Goal: Leave review/rating: Leave review/rating

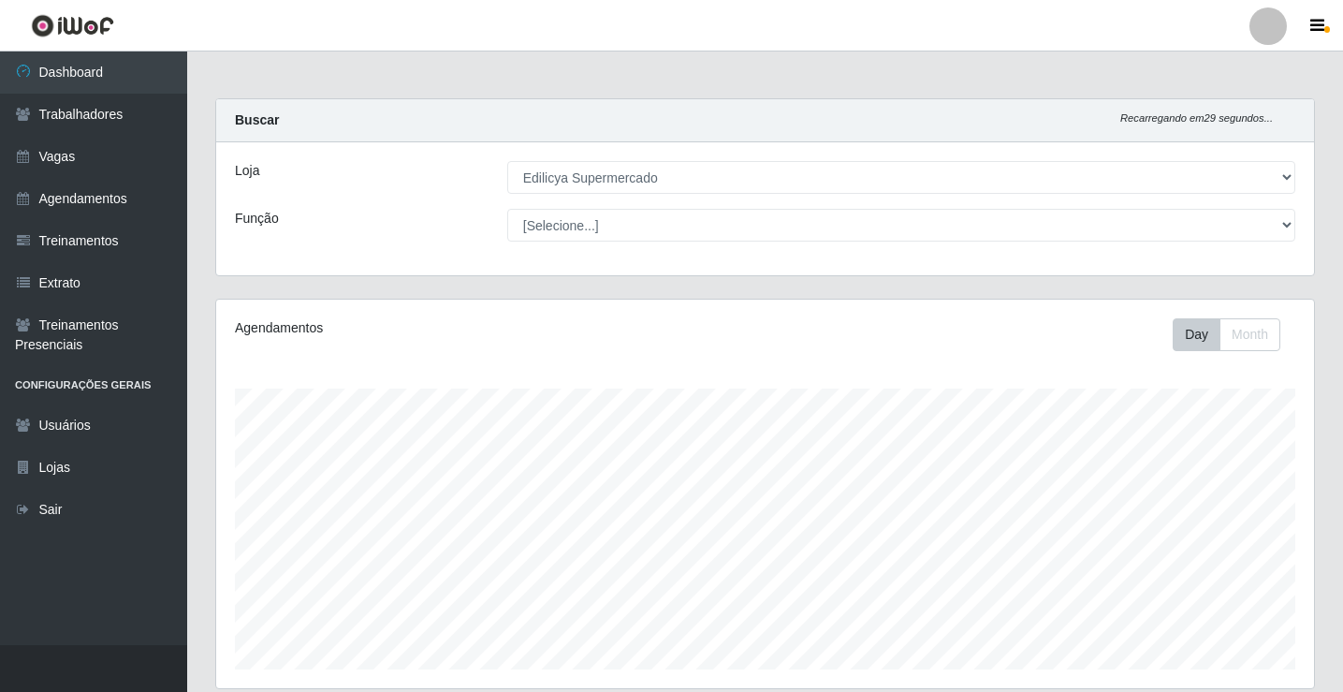
select select "460"
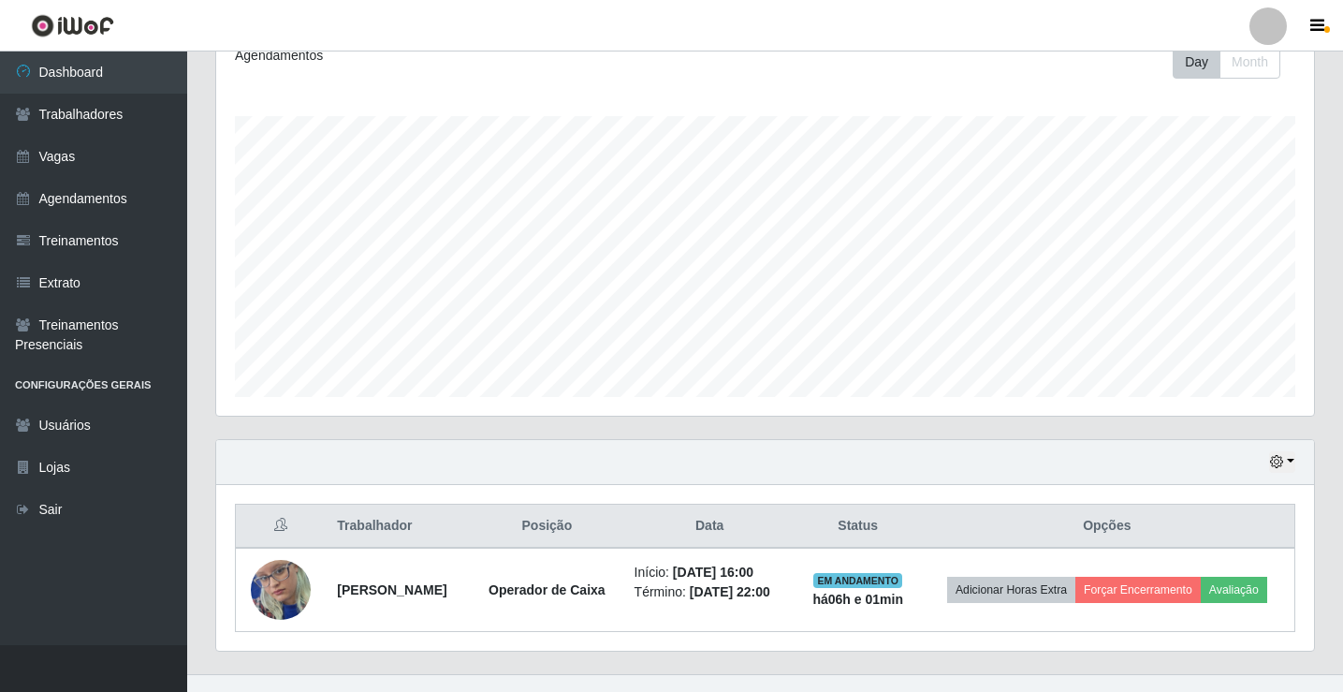
scroll to position [301, 0]
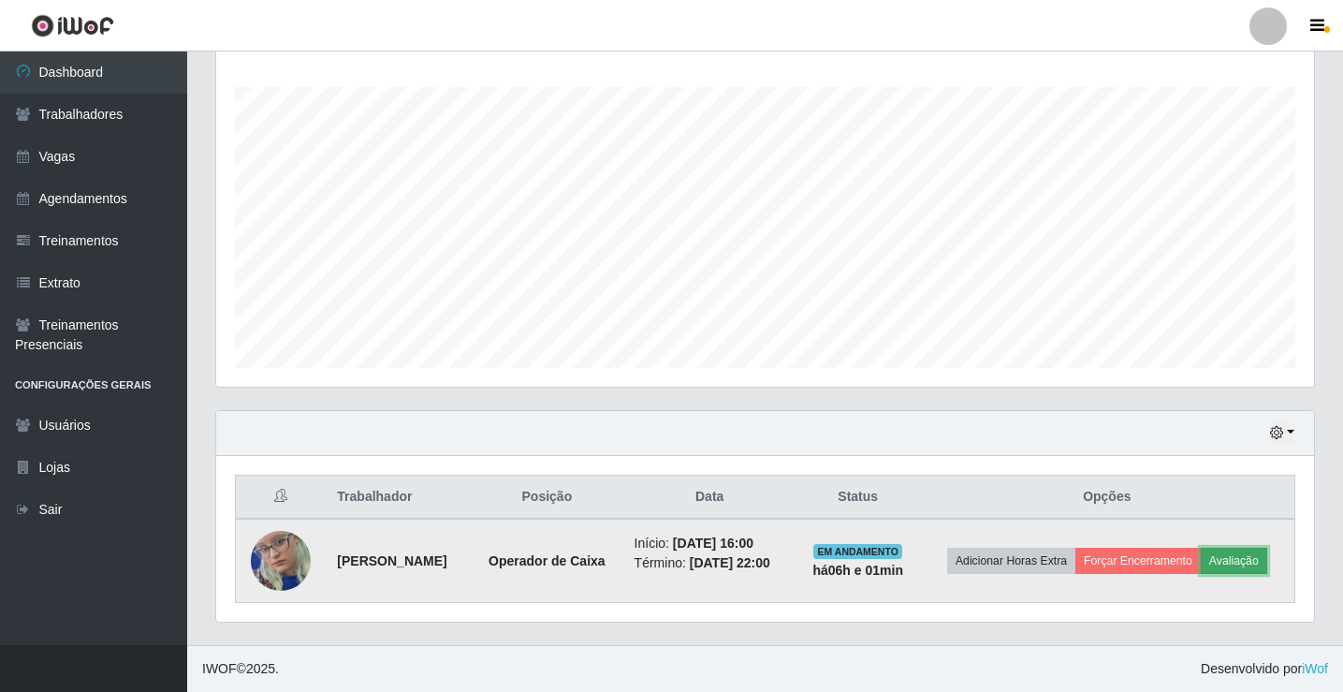
click at [1251, 563] on button "Avaliação" at bounding box center [1234, 560] width 66 height 26
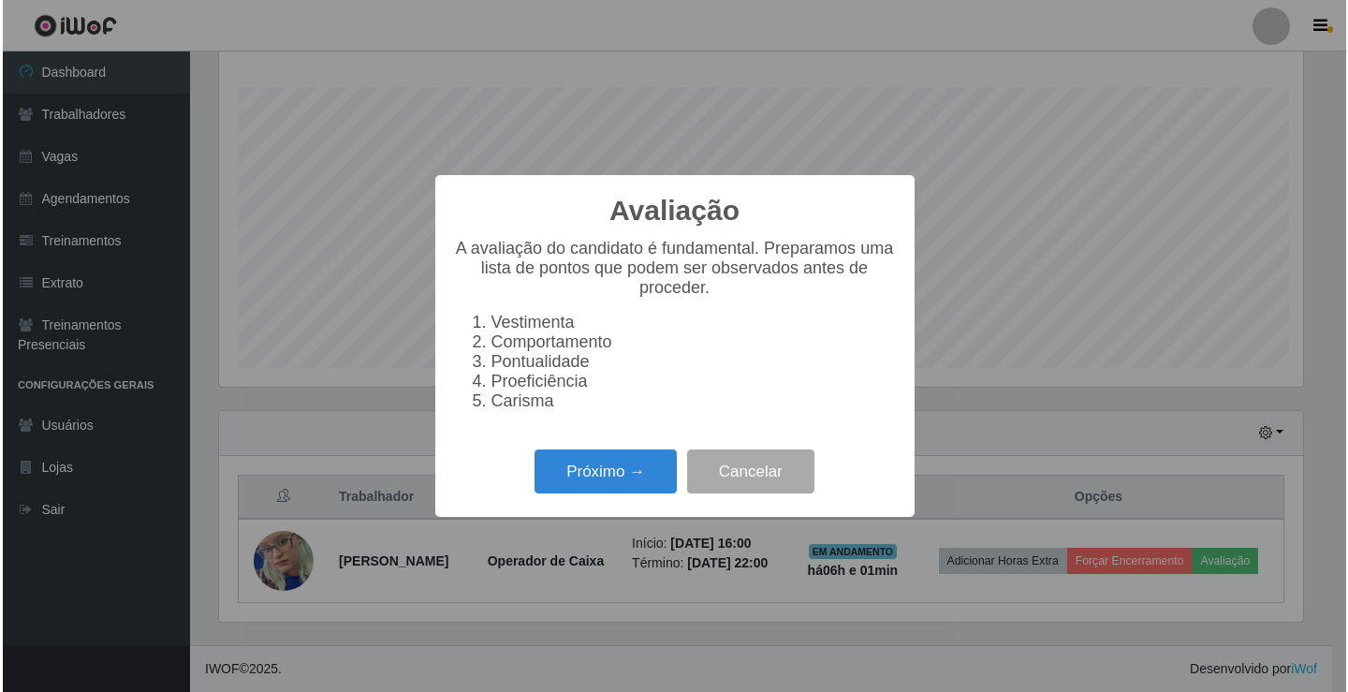
scroll to position [388, 1088]
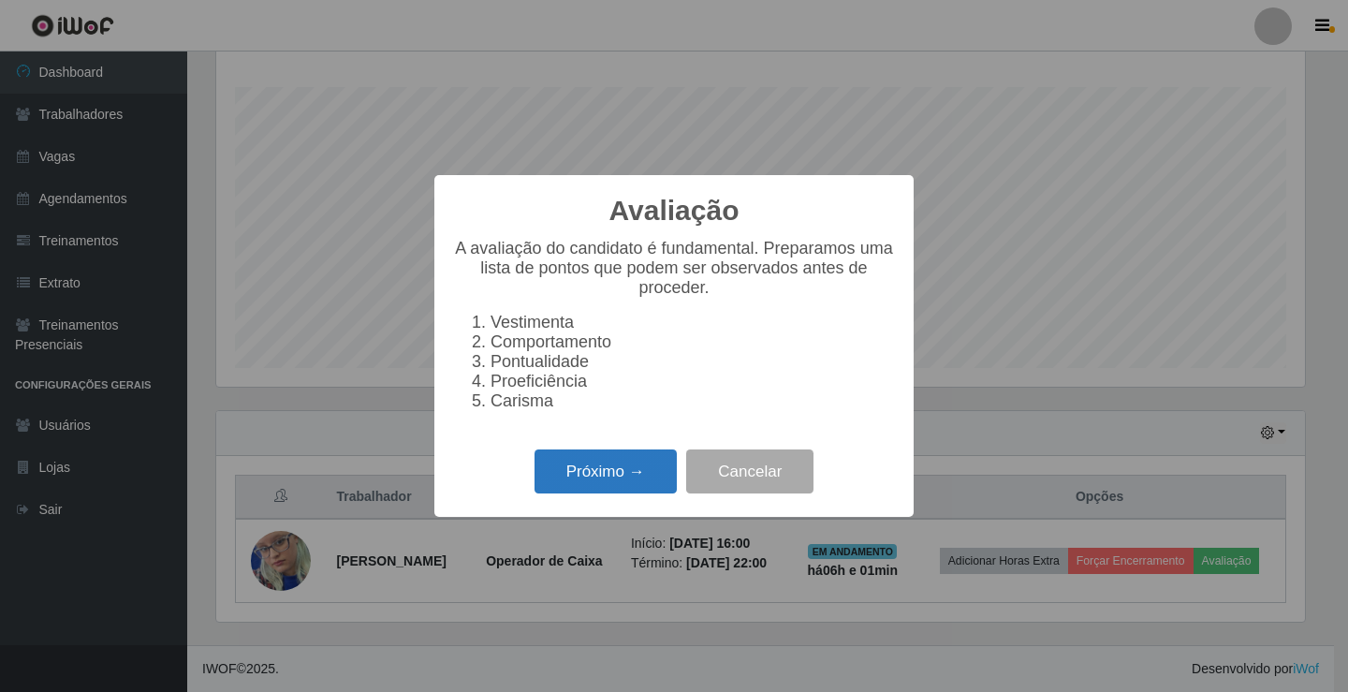
click at [603, 470] on button "Próximo →" at bounding box center [605, 471] width 142 height 44
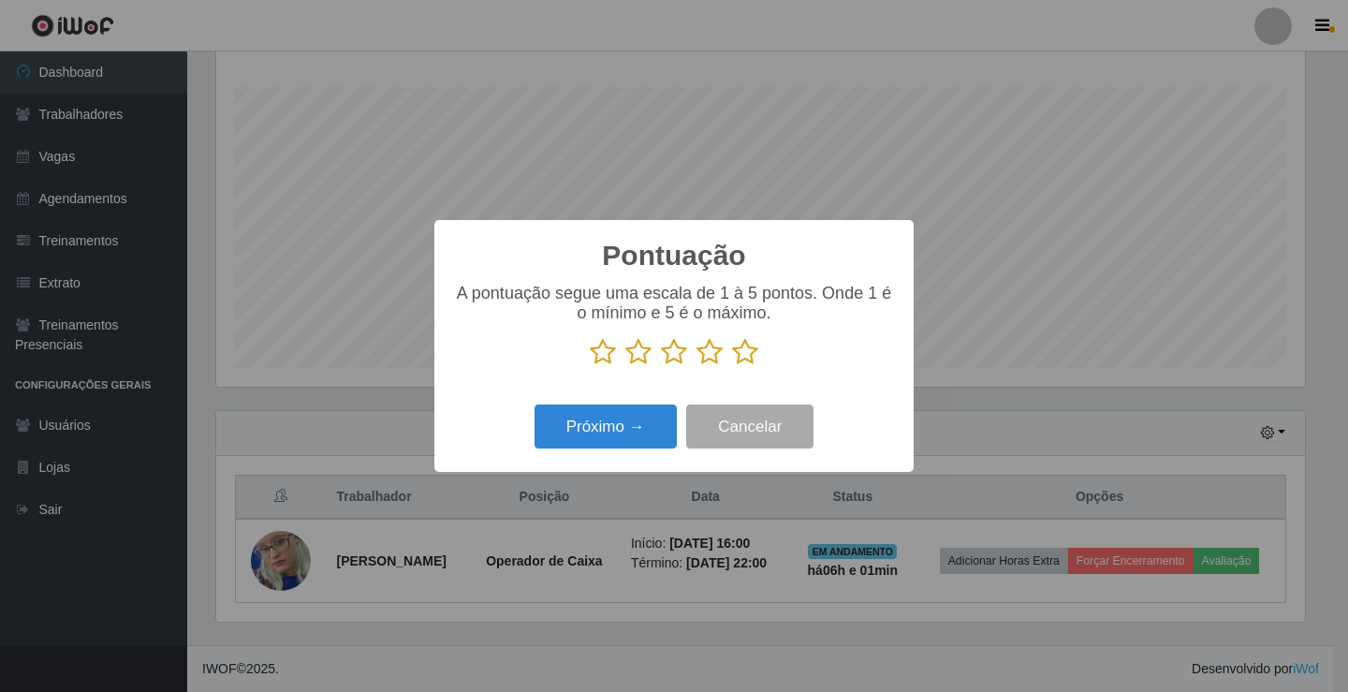
drag, startPoint x: 750, startPoint y: 358, endPoint x: 739, endPoint y: 342, distance: 20.2
click at [750, 357] on icon at bounding box center [745, 352] width 26 height 28
click at [732, 366] on input "radio" at bounding box center [732, 366] width 0 height 0
click at [623, 434] on button "Próximo →" at bounding box center [605, 426] width 142 height 44
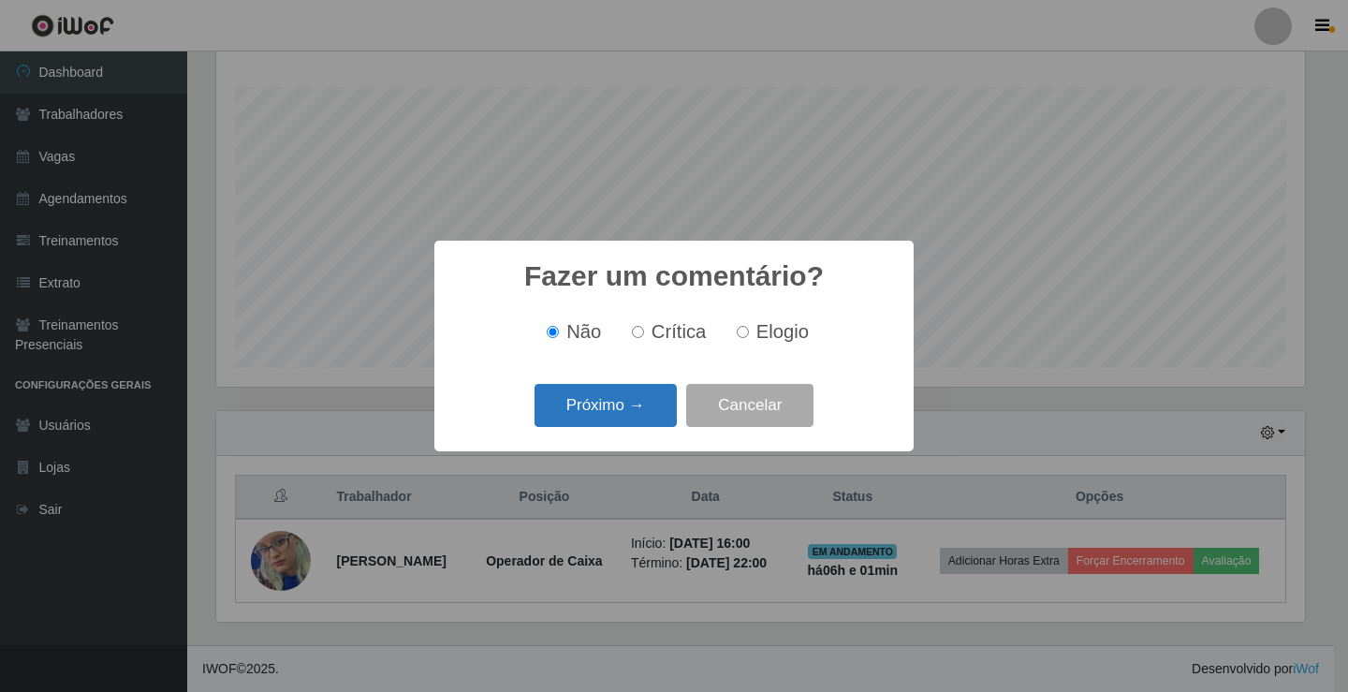
click at [648, 414] on button "Próximo →" at bounding box center [605, 406] width 142 height 44
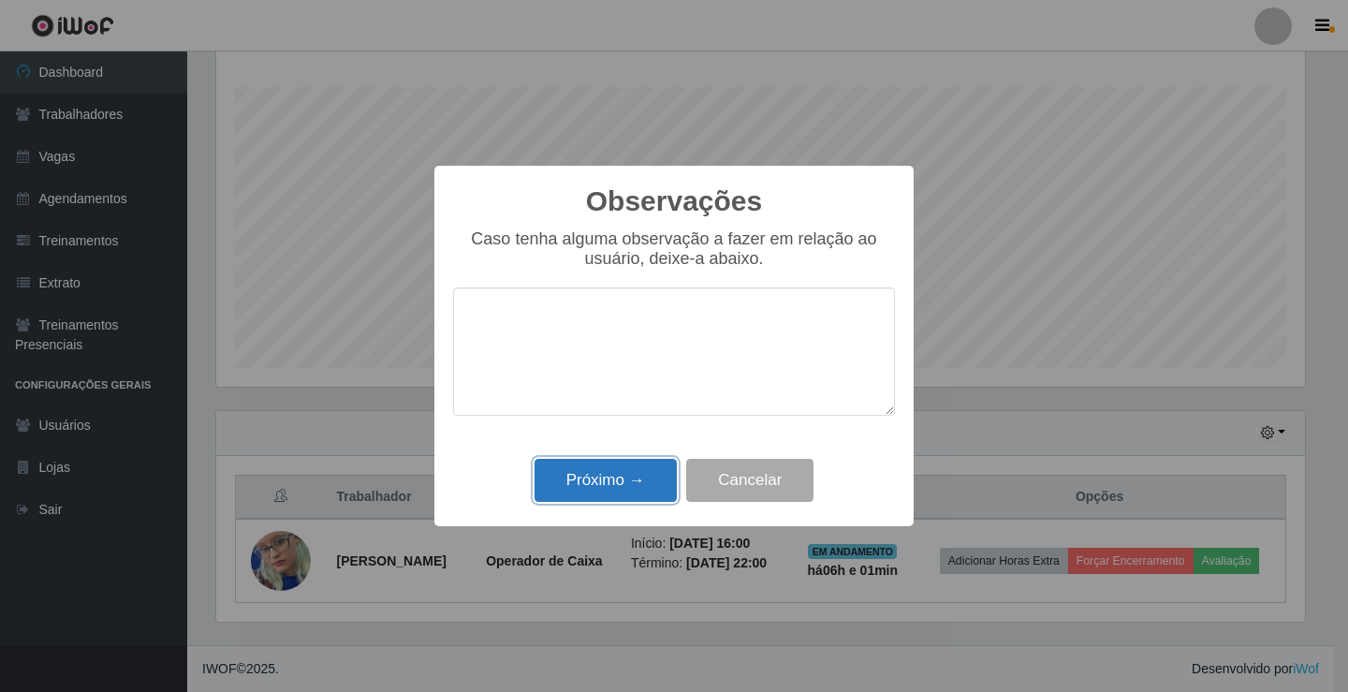
click at [647, 469] on button "Próximo →" at bounding box center [605, 481] width 142 height 44
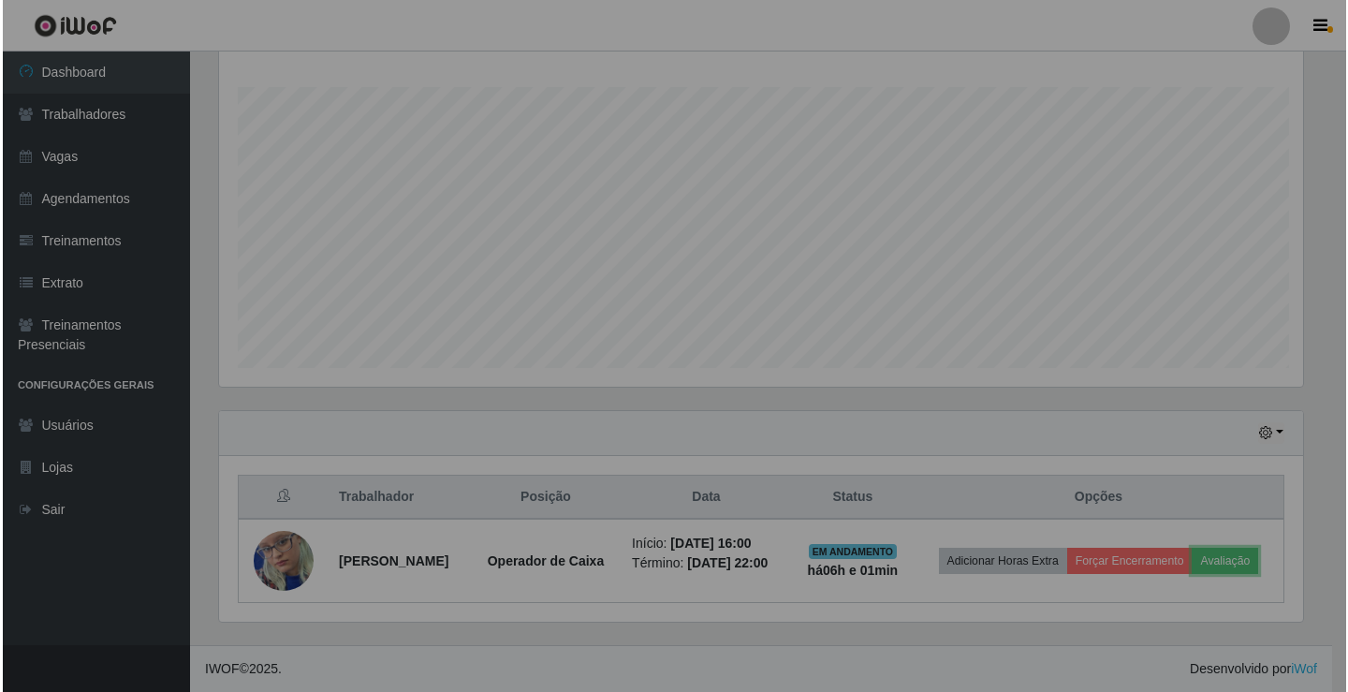
scroll to position [388, 1098]
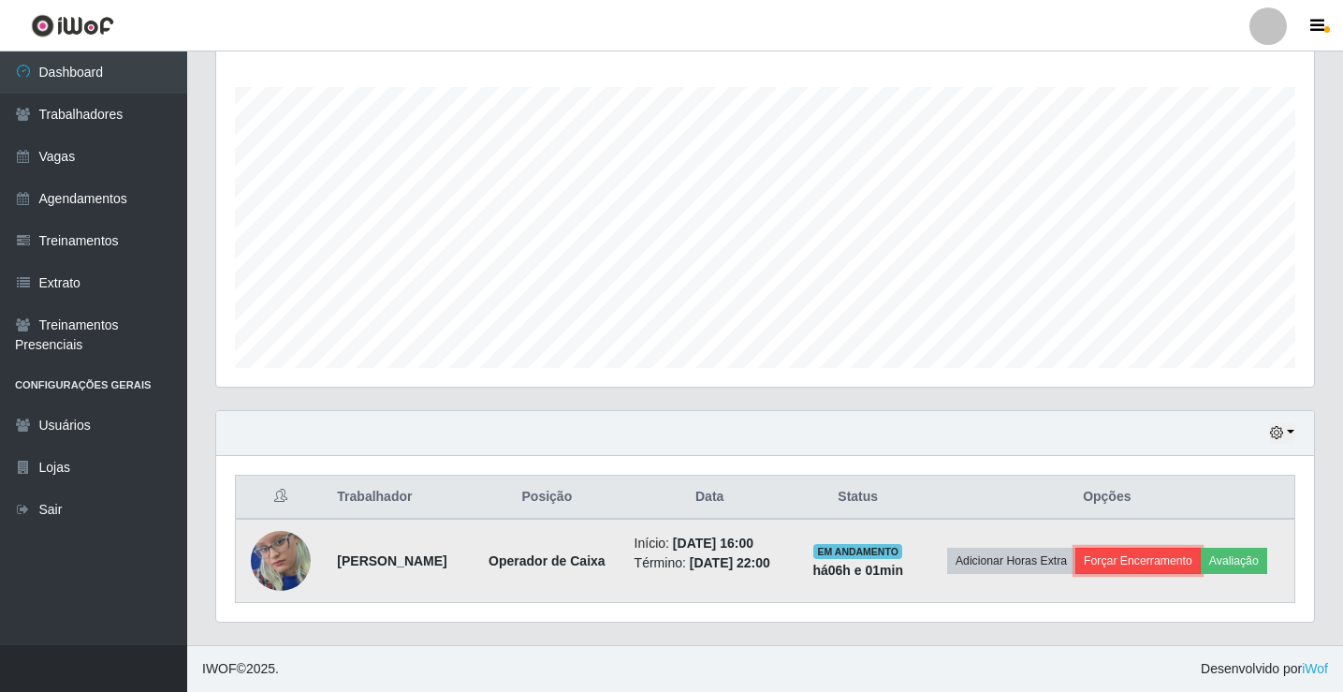
click at [1162, 555] on button "Forçar Encerramento" at bounding box center [1137, 560] width 125 height 26
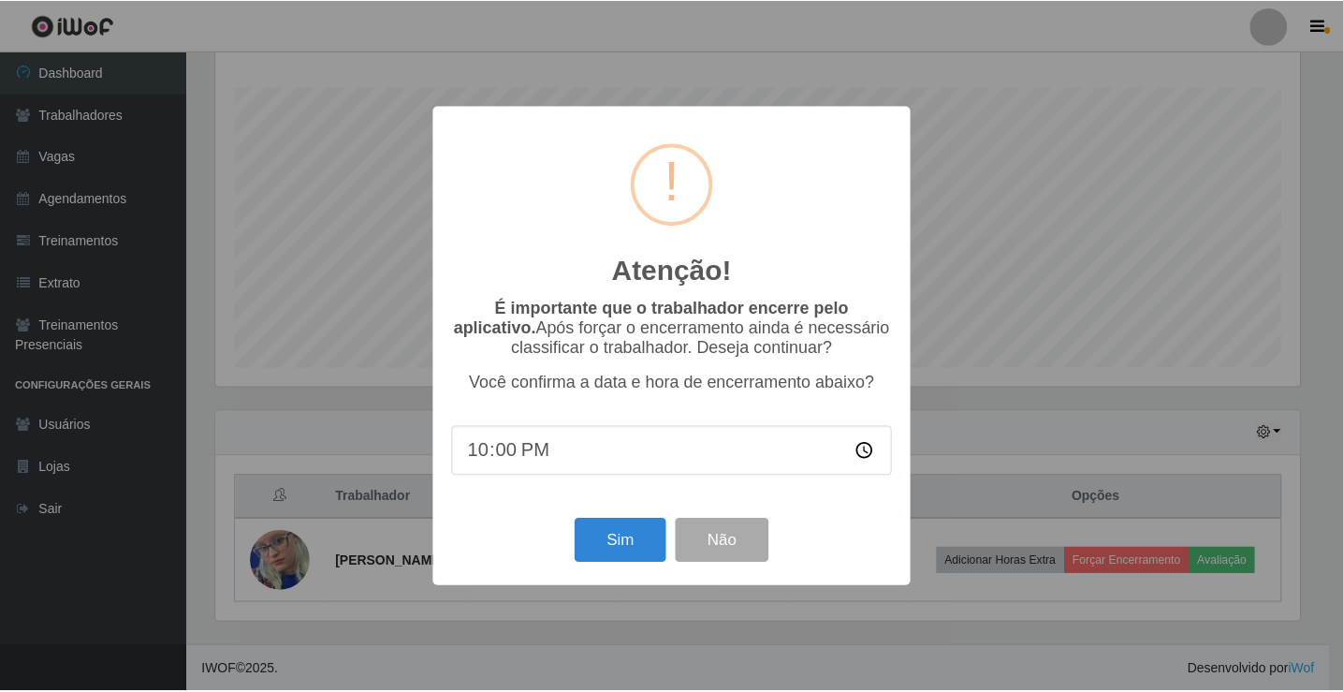
scroll to position [388, 1088]
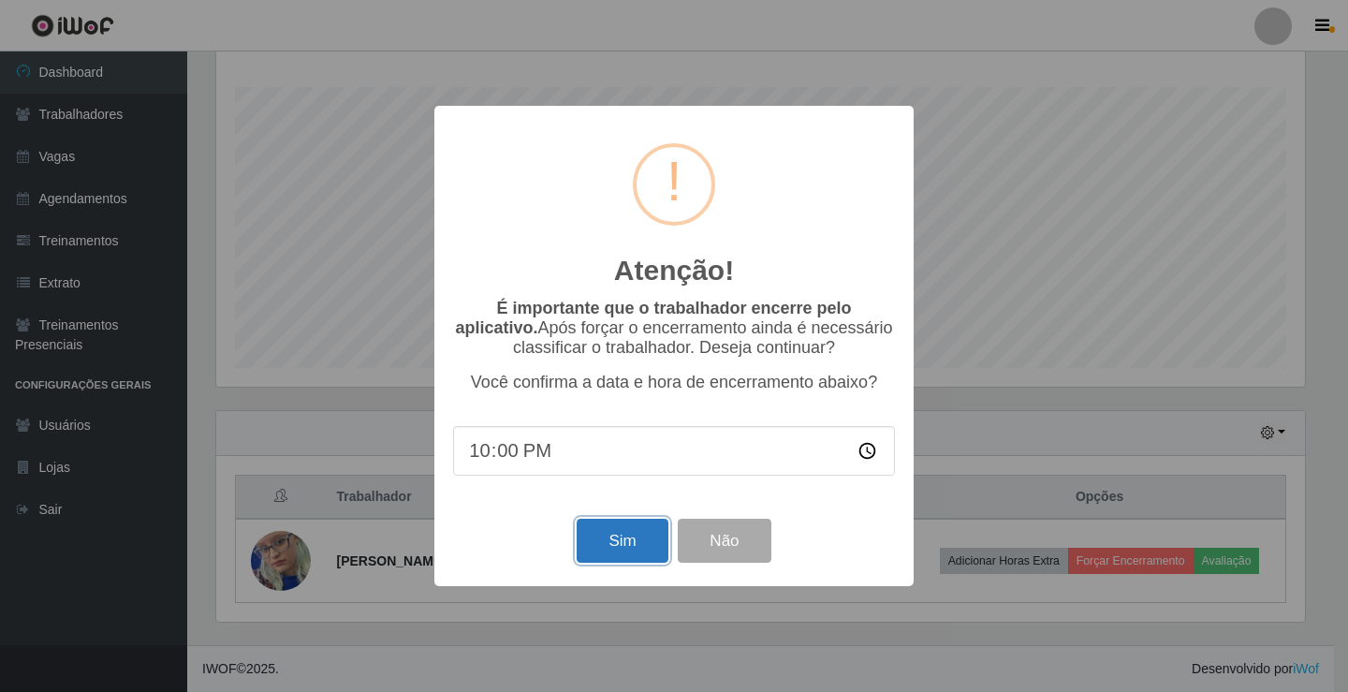
click at [631, 554] on button "Sim" at bounding box center [621, 540] width 91 height 44
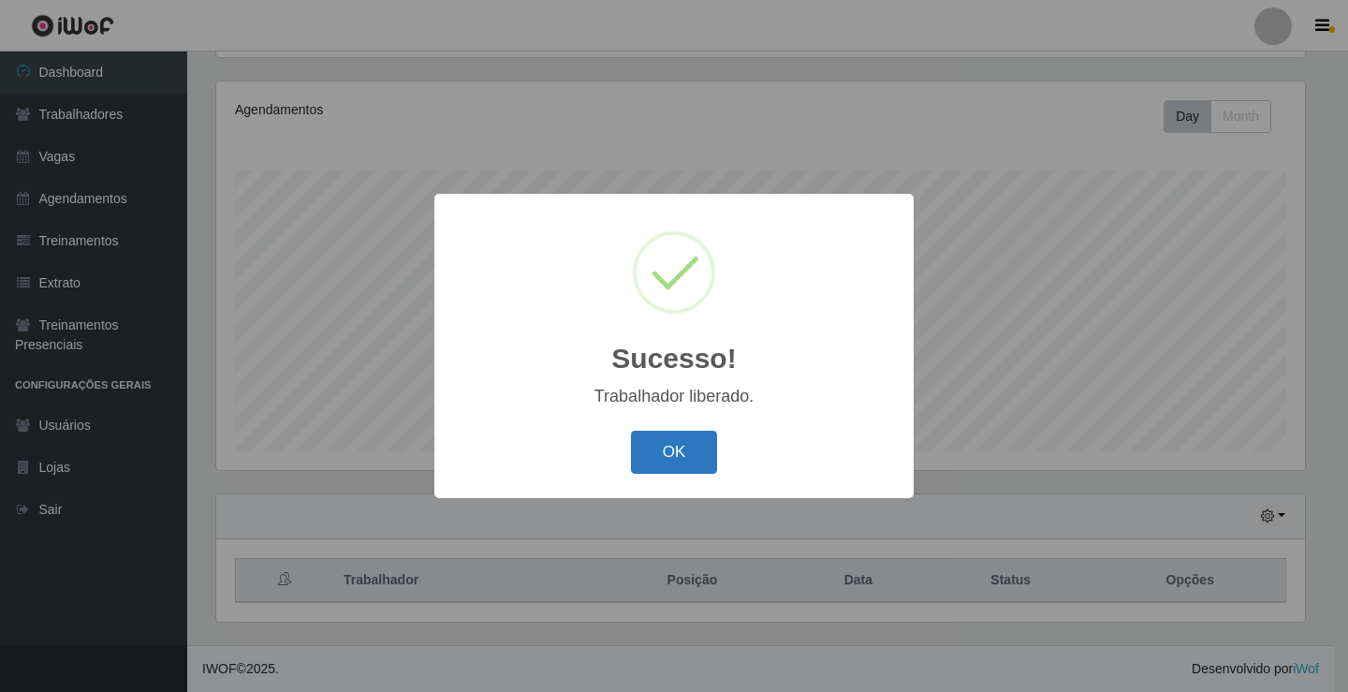
click at [683, 468] on button "OK" at bounding box center [674, 452] width 87 height 44
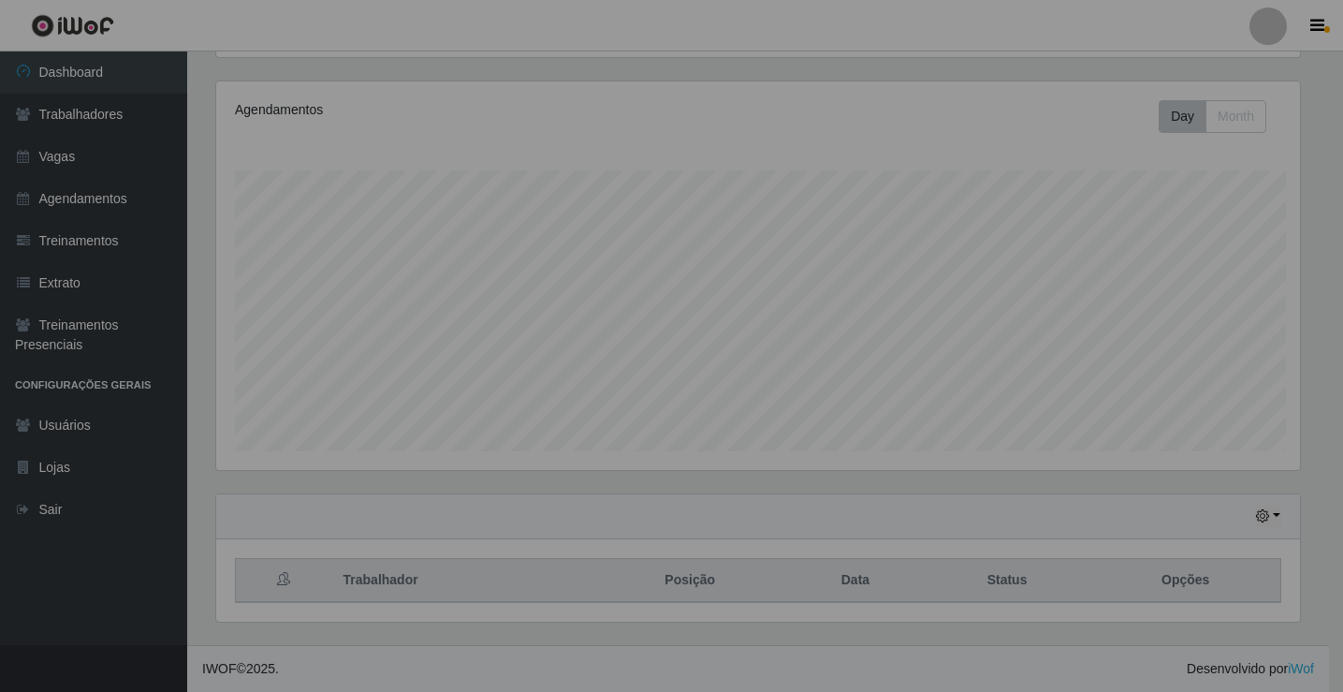
scroll to position [388, 1098]
